Goal: Transaction & Acquisition: Obtain resource

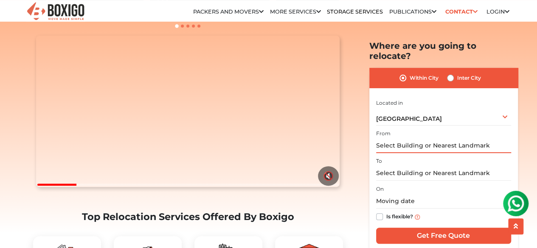
click at [426, 138] on input "text" at bounding box center [443, 145] width 135 height 15
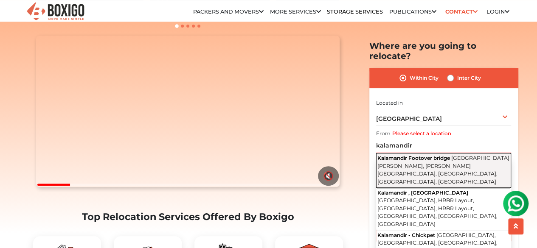
click at [431, 155] on span "Kalamandir Footover bridge" at bounding box center [413, 158] width 73 height 6
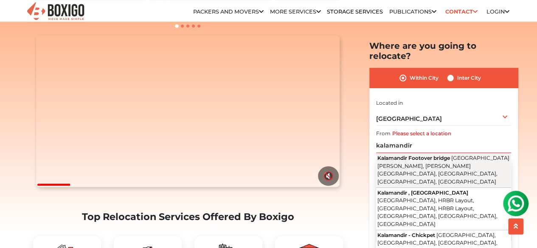
type input "[GEOGRAPHIC_DATA], [GEOGRAPHIC_DATA], [PERSON_NAME][GEOGRAPHIC_DATA], [GEOGRAPH…"
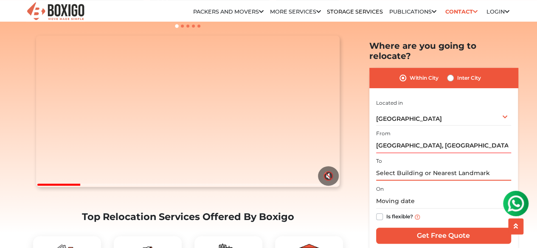
click at [424, 166] on input "text" at bounding box center [443, 173] width 135 height 15
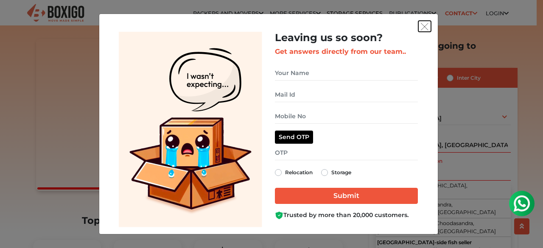
click at [424, 24] on img "get free quote dialog" at bounding box center [425, 27] width 8 height 8
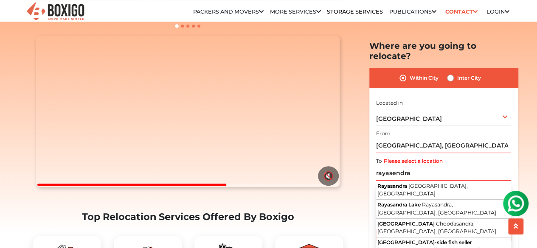
click at [365, 154] on section "Packers and Movers in [GEOGRAPHIC_DATA] Effortlessly streamlining Every movemen…" at bounding box center [430, 147] width 149 height 213
click at [424, 167] on input "rayasendra" at bounding box center [443, 173] width 135 height 15
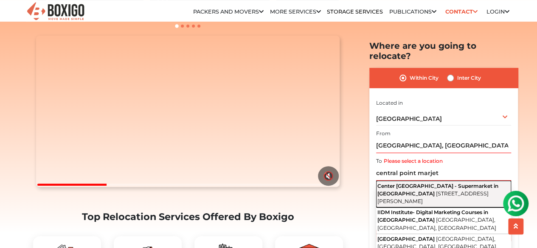
click at [478, 190] on span "[STREET_ADDRESS][PERSON_NAME]" at bounding box center [432, 197] width 111 height 14
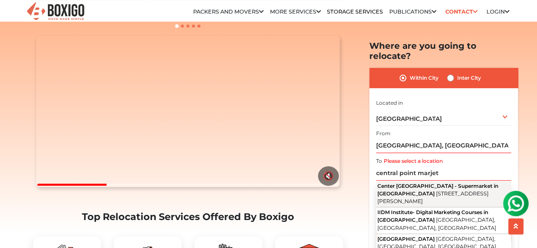
type input "Center [GEOGRAPHIC_DATA] - Supermarket in [GEOGRAPHIC_DATA], [GEOGRAPHIC_DATA],…"
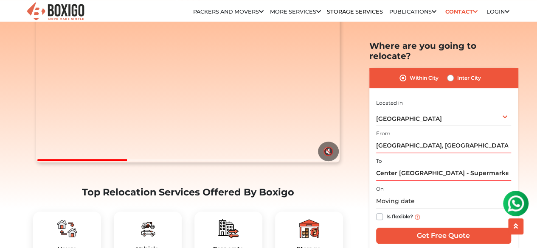
scroll to position [127, 0]
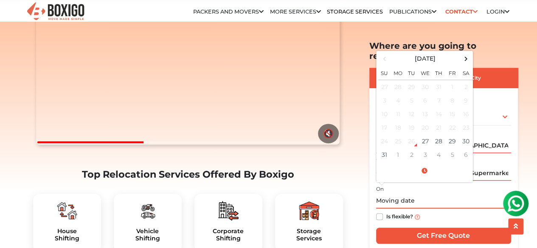
click at [418, 195] on input "text" at bounding box center [443, 201] width 135 height 15
click at [463, 148] on td "6" at bounding box center [466, 155] width 14 height 14
type input "[DATE] 12:00 AM"
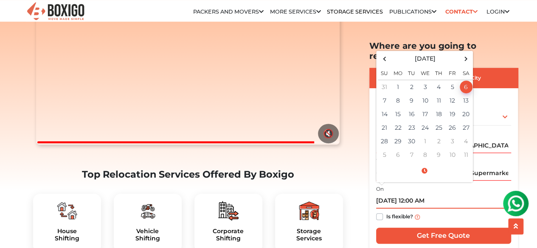
click at [458, 197] on input "[DATE] 12:00 AM" at bounding box center [443, 201] width 135 height 15
click at [386, 212] on label "Is flexible?" at bounding box center [399, 216] width 27 height 9
click at [381, 212] on input "Is flexible?" at bounding box center [379, 216] width 7 height 8
checkbox input "true"
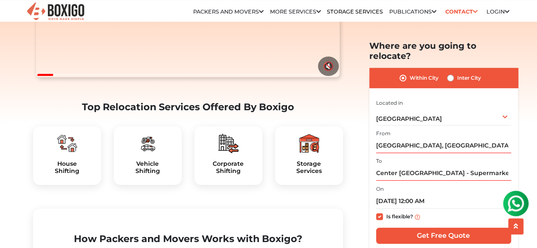
scroll to position [297, 0]
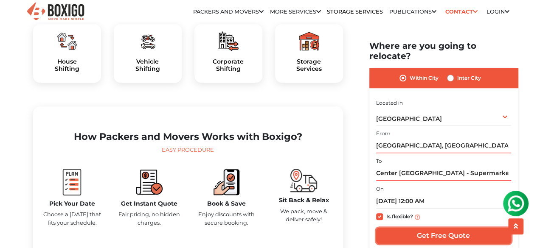
click at [475, 228] on input "Get Free Quote" at bounding box center [443, 236] width 135 height 16
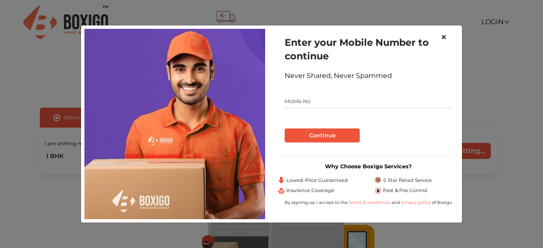
click at [447, 37] on span "×" at bounding box center [444, 37] width 6 height 12
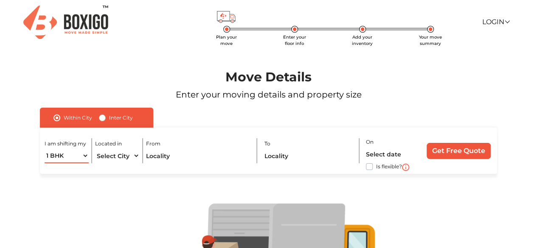
click at [83, 157] on select "1 BHK 2 BHK 3 BHK 3 + BHK FEW ITEMS" at bounding box center [67, 156] width 44 height 15
click at [136, 156] on select "Select City Bangalore Bengaluru Bhopal Bhubaneswar Chennai Coimbatore Cuttack D…" at bounding box center [117, 156] width 44 height 15
select select "[GEOGRAPHIC_DATA]"
click at [136, 156] on select "Select City Bangalore Bengaluru Bhopal Bhubaneswar Chennai Coimbatore Cuttack D…" at bounding box center [117, 156] width 44 height 15
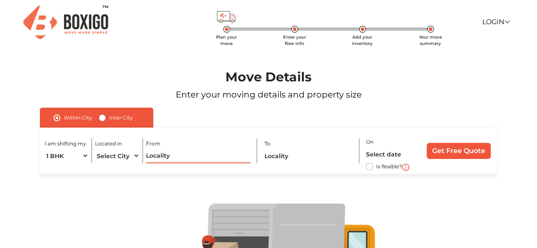
click at [163, 162] on input "text" at bounding box center [198, 156] width 104 height 15
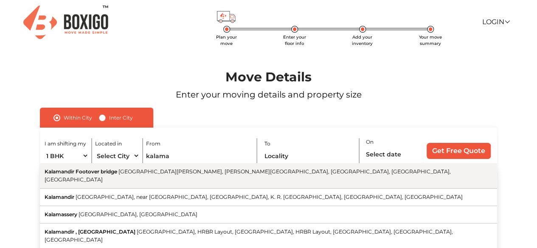
click at [278, 172] on span "[GEOGRAPHIC_DATA][PERSON_NAME], [PERSON_NAME][GEOGRAPHIC_DATA], [GEOGRAPHIC_DAT…" at bounding box center [248, 176] width 406 height 14
type input "[GEOGRAPHIC_DATA], [GEOGRAPHIC_DATA], [PERSON_NAME][GEOGRAPHIC_DATA], [GEOGRAPH…"
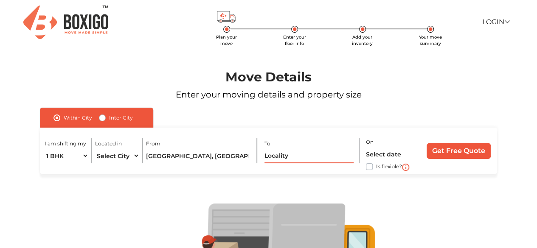
click at [296, 158] on input "text" at bounding box center [309, 156] width 90 height 15
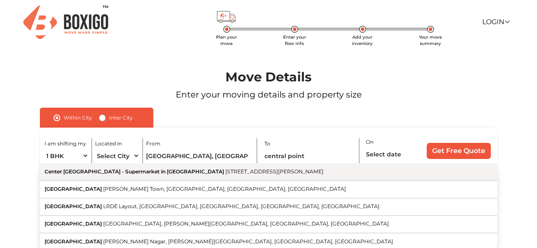
click at [128, 172] on span "Center [GEOGRAPHIC_DATA] - Supermarket in [GEOGRAPHIC_DATA]" at bounding box center [135, 172] width 180 height 6
type input "Center [GEOGRAPHIC_DATA] - Supermarket in [GEOGRAPHIC_DATA], [GEOGRAPHIC_DATA],…"
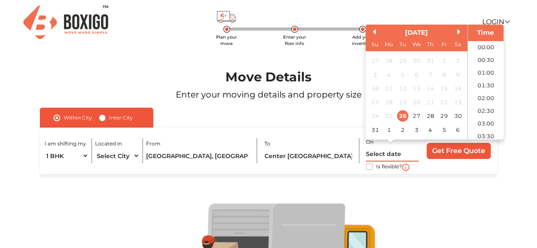
click at [400, 154] on input "text" at bounding box center [392, 154] width 53 height 15
click at [455, 134] on div "6" at bounding box center [457, 129] width 11 height 11
type input "06/09/2025 12:00 AM"
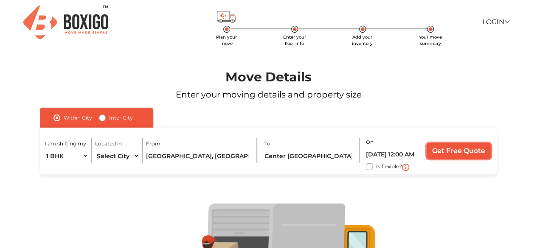
click at [453, 151] on input "Get Free Quote" at bounding box center [459, 151] width 64 height 16
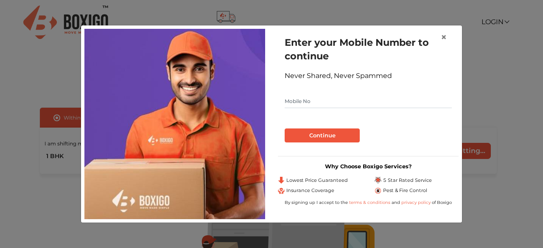
click at [335, 102] on input "text" at bounding box center [368, 102] width 167 height 14
type input "8595549644"
click at [325, 135] on button "Continue" at bounding box center [322, 136] width 75 height 14
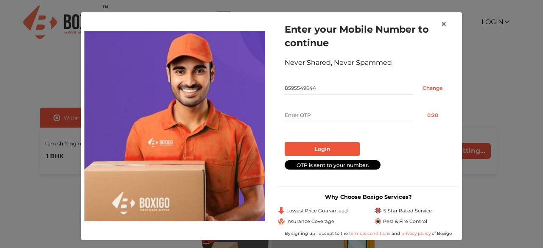
click at [303, 117] on input "text" at bounding box center [349, 116] width 129 height 14
type input "9068"
click at [332, 149] on button "Login" at bounding box center [322, 149] width 75 height 14
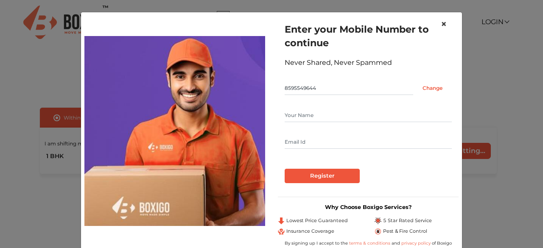
click at [441, 22] on span "×" at bounding box center [444, 24] width 6 height 12
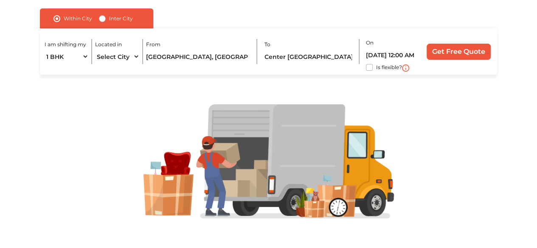
scroll to position [0, 0]
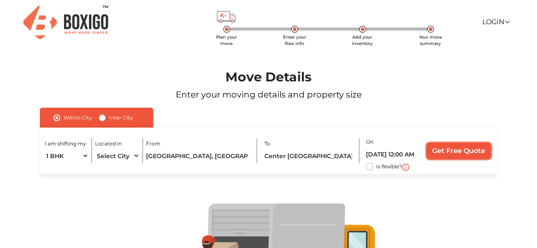
click at [453, 150] on input "Get Free Quote" at bounding box center [459, 151] width 64 height 16
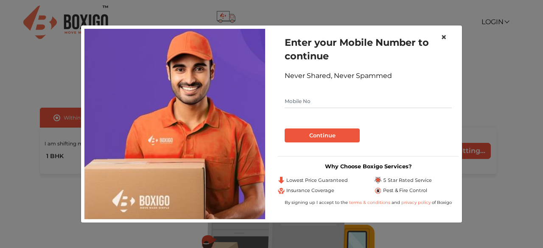
click at [445, 36] on span "×" at bounding box center [444, 37] width 6 height 12
